Goal: Task Accomplishment & Management: Use online tool/utility

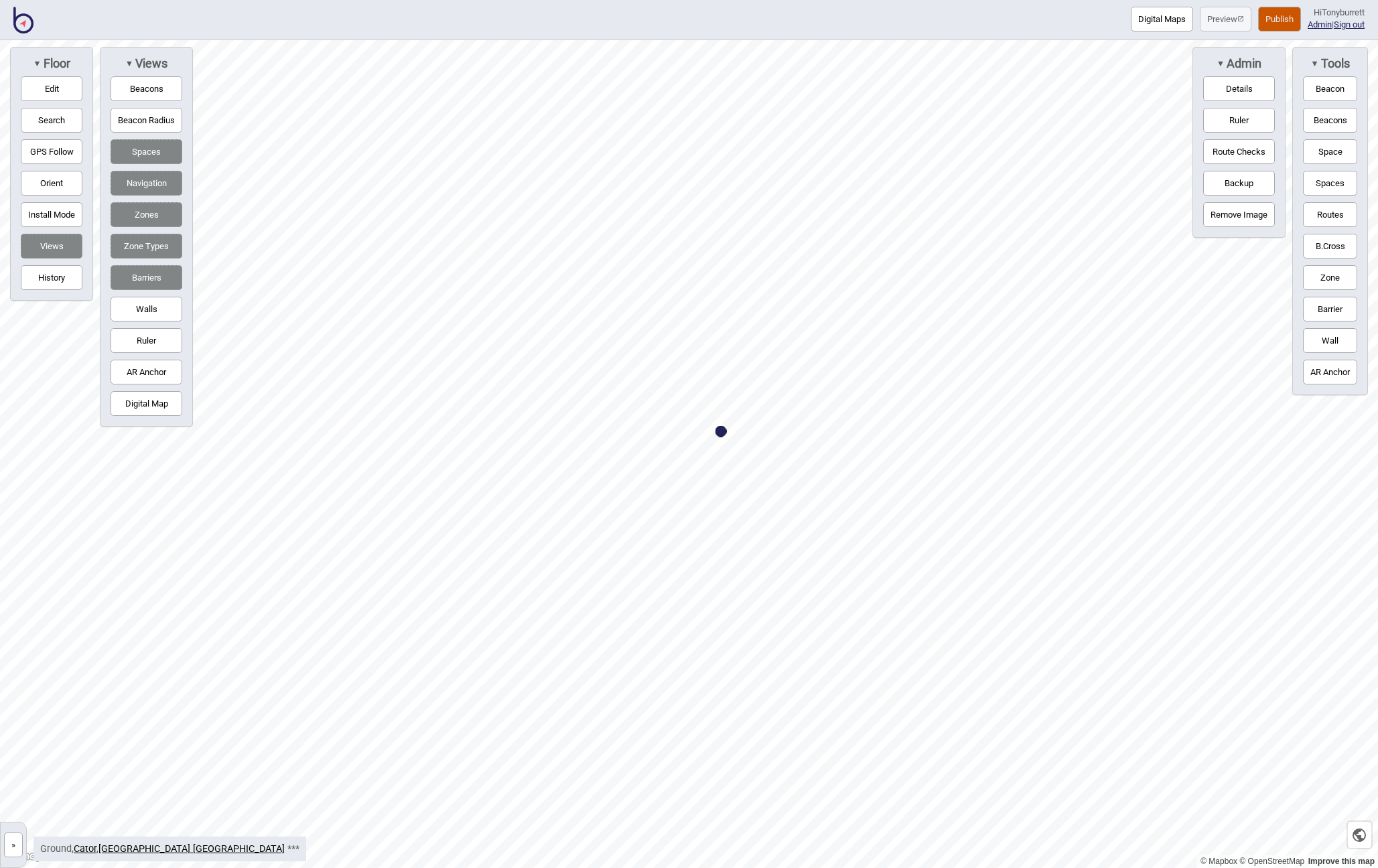
click at [12, 848] on button "»" at bounding box center [13, 845] width 19 height 25
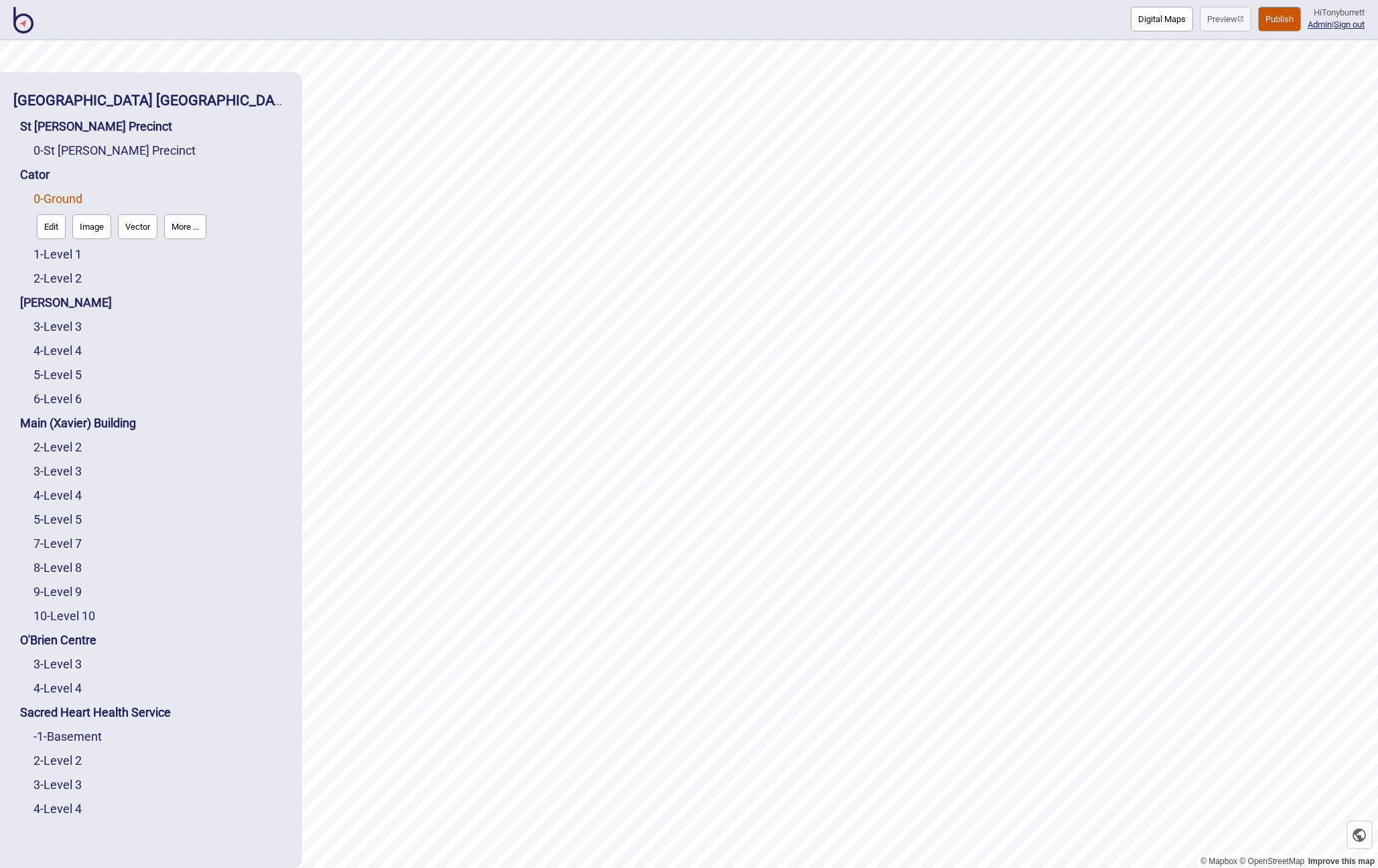
click at [53, 240] on link "Edit" at bounding box center [50, 227] width 36 height 31
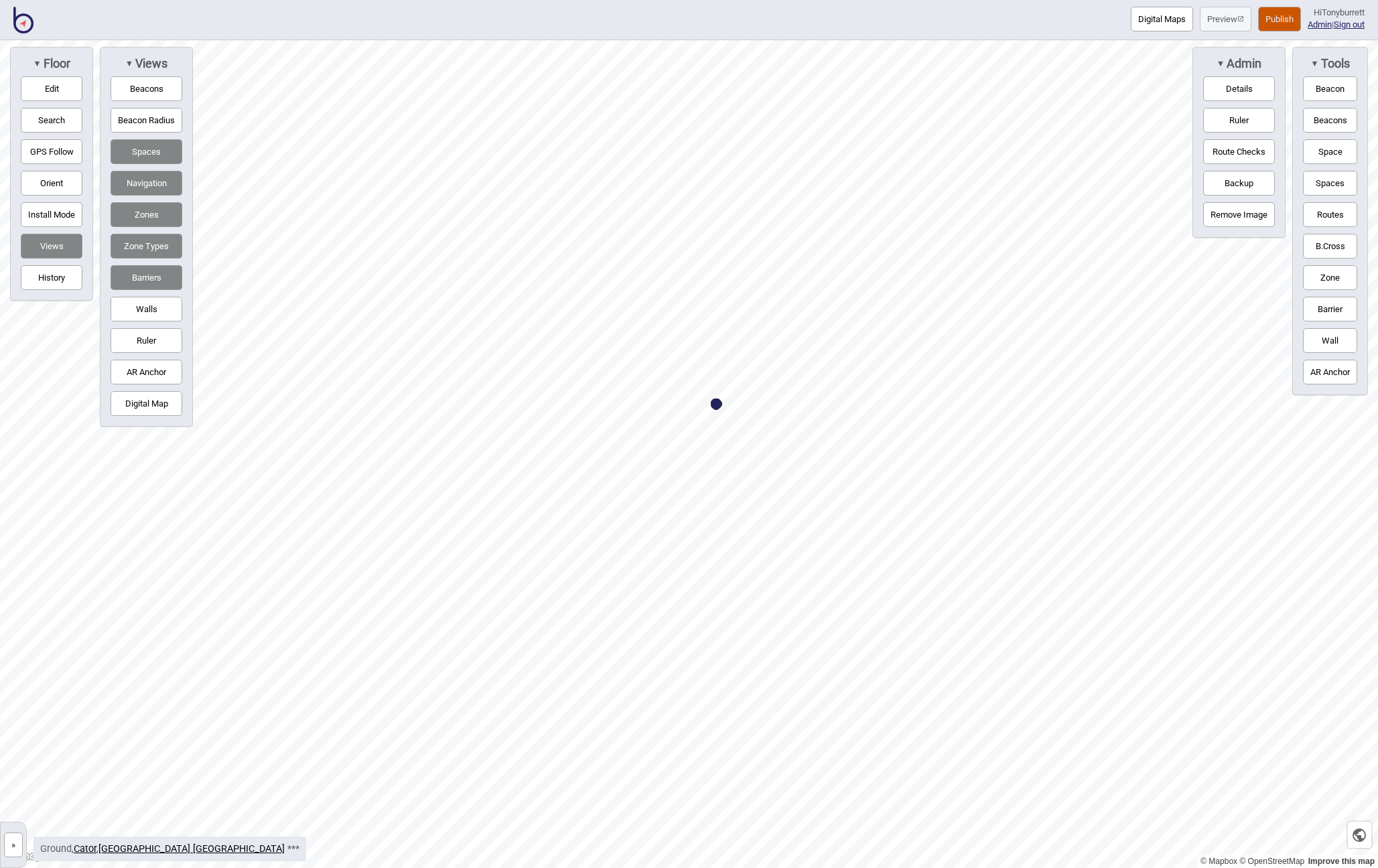
click at [1326, 314] on button "Barrier" at bounding box center [1331, 309] width 55 height 25
click at [15, 834] on button "»" at bounding box center [13, 845] width 19 height 25
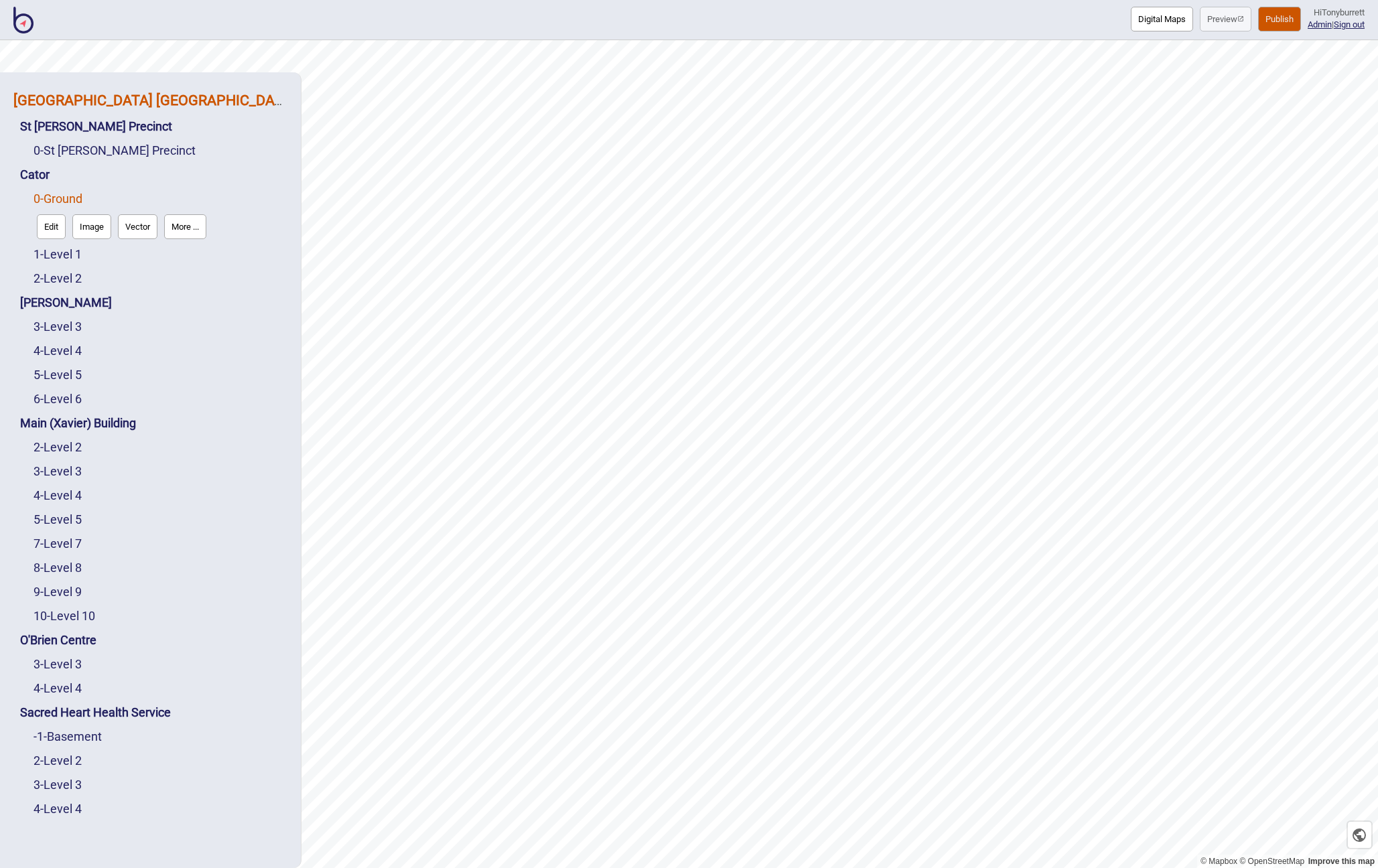
click at [196, 96] on strong "[GEOGRAPHIC_DATA] [GEOGRAPHIC_DATA]" at bounding box center [154, 100] width 282 height 17
click at [209, 133] on button "More ..." at bounding box center [191, 130] width 42 height 25
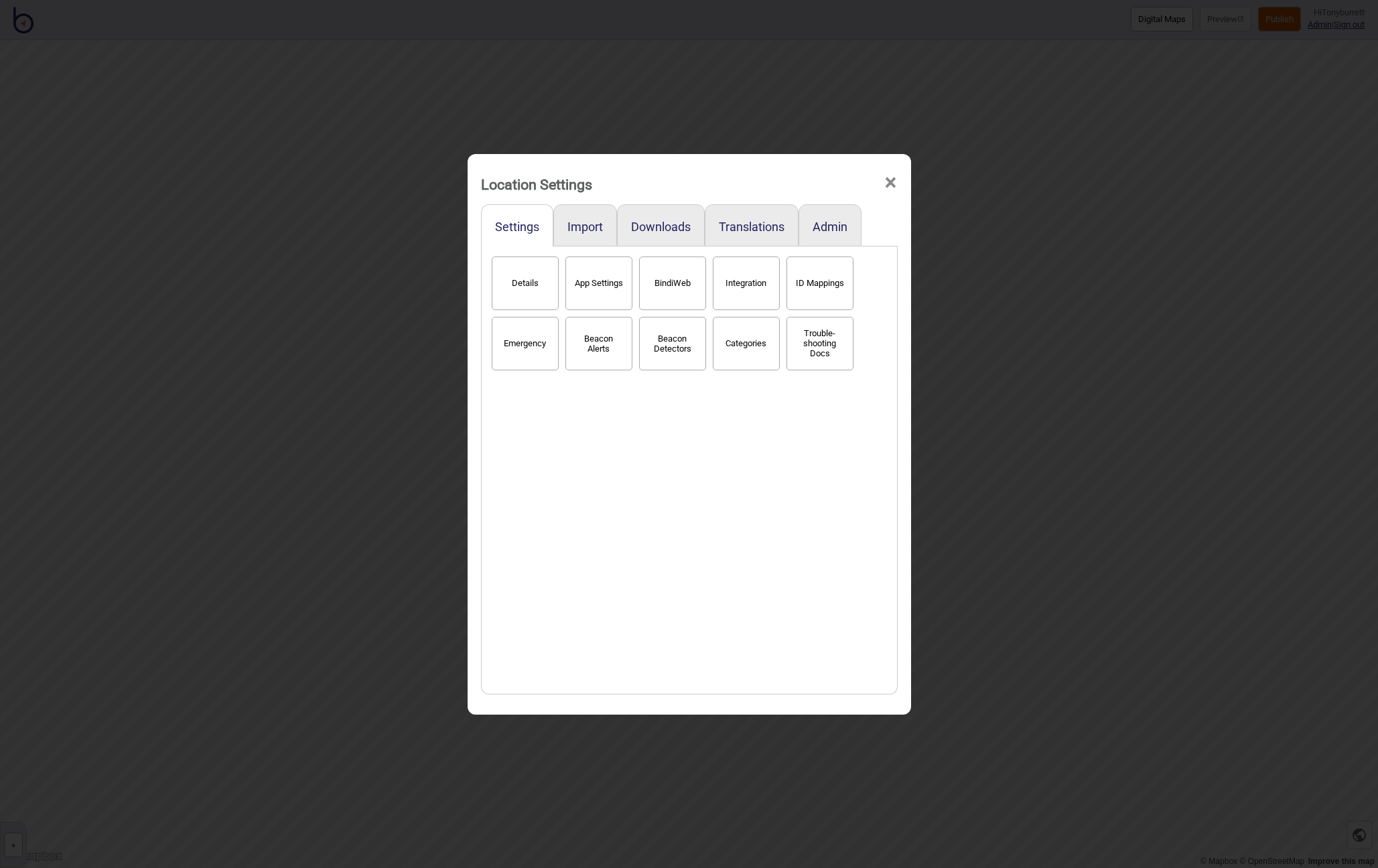
click at [679, 290] on button "BindiWeb" at bounding box center [672, 283] width 67 height 54
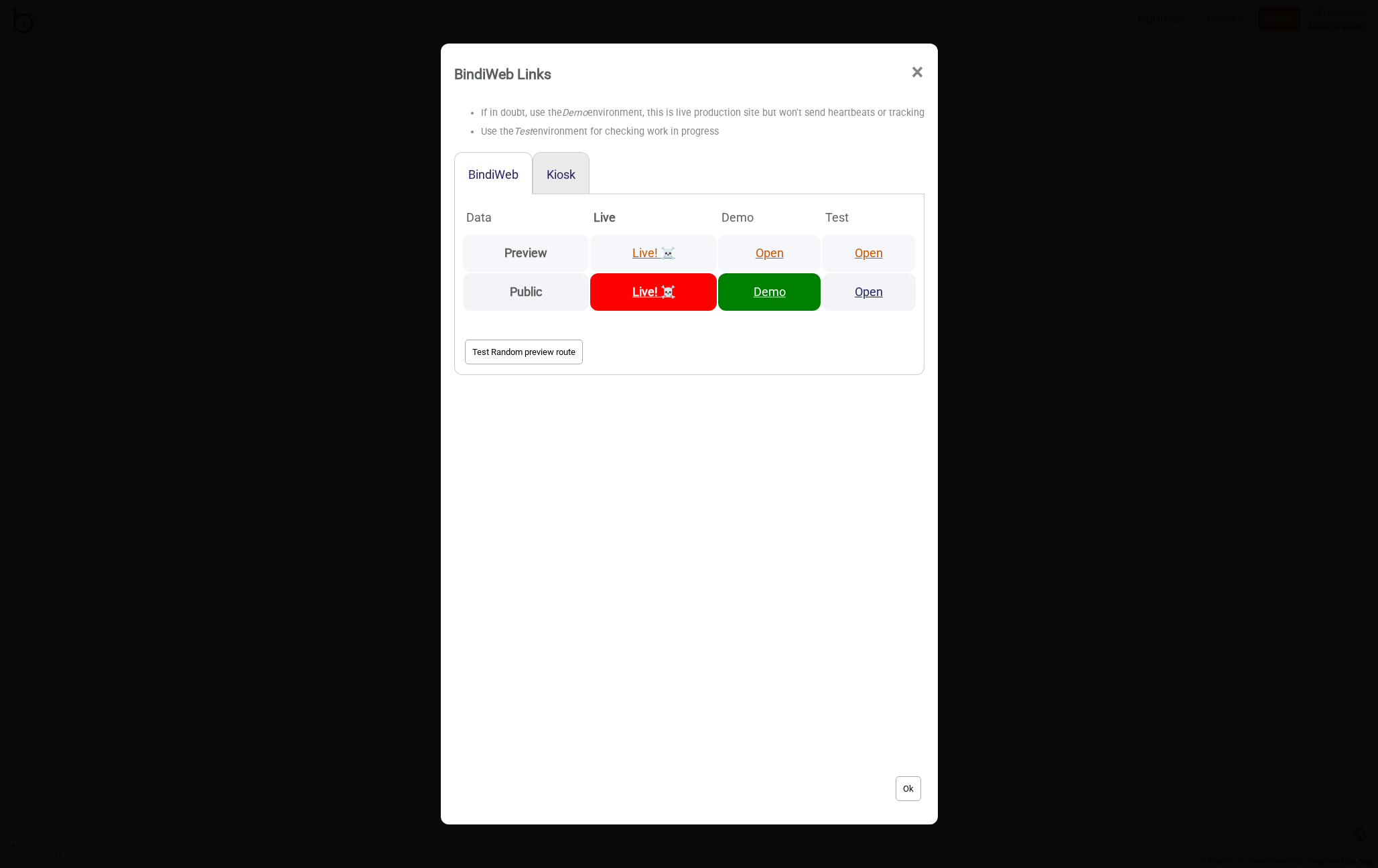
click at [766, 254] on link "Open" at bounding box center [770, 252] width 28 height 14
